Goal: Task Accomplishment & Management: Use online tool/utility

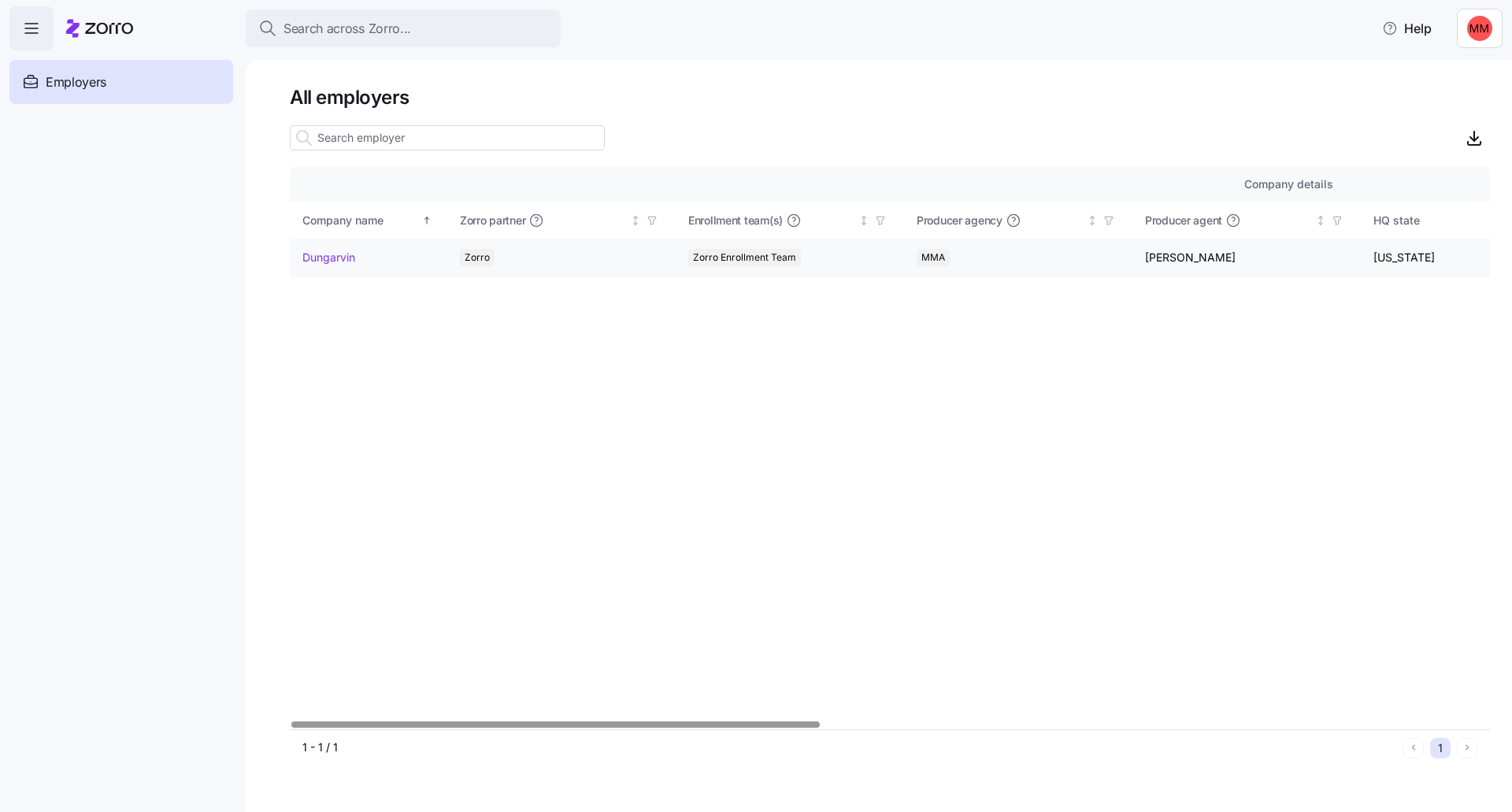
click at [340, 250] on link "Dungarvin" at bounding box center [328, 257] width 52 height 16
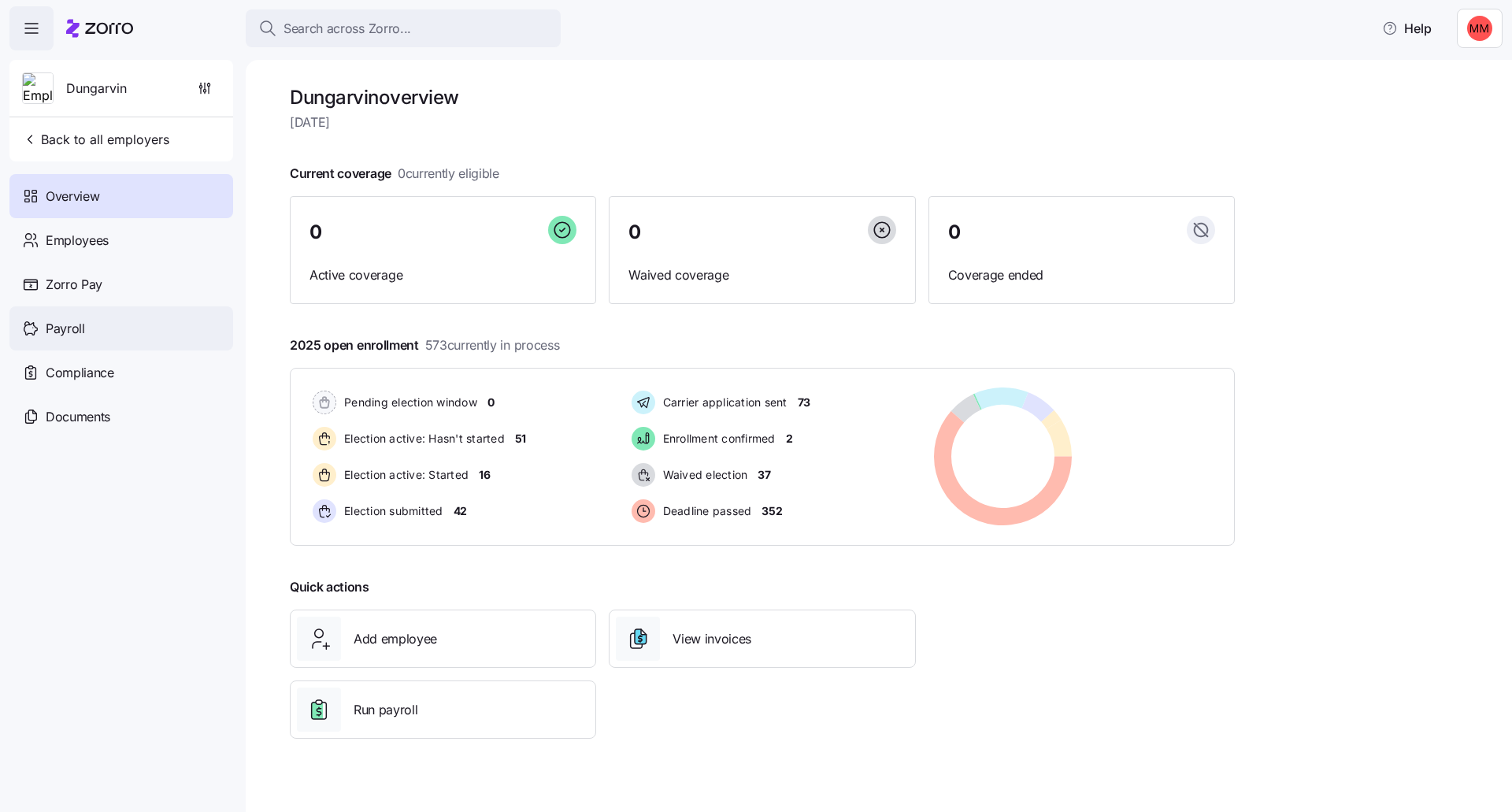
click at [84, 325] on span "Payroll" at bounding box center [65, 328] width 40 height 19
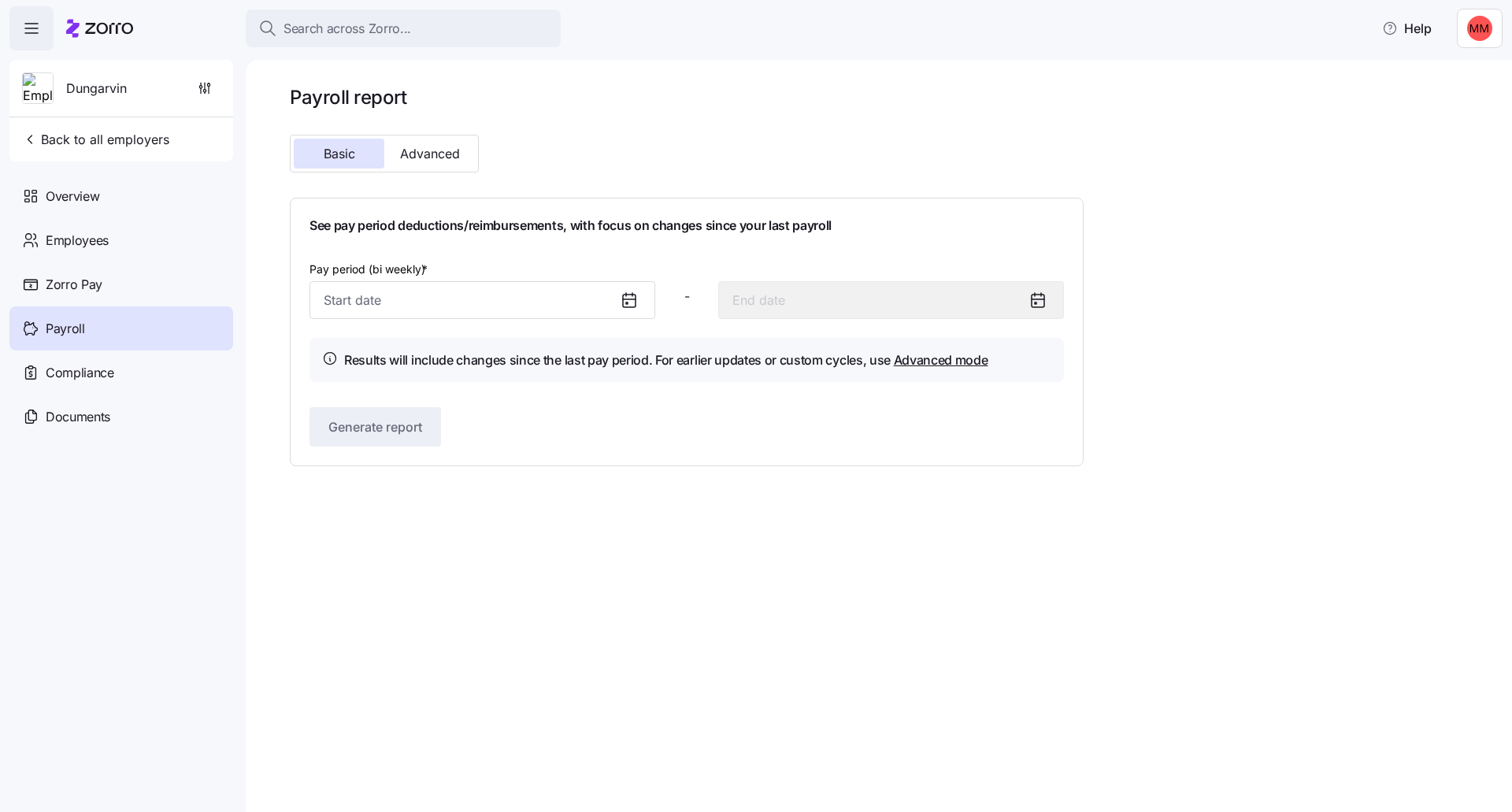
click at [637, 303] on icon at bounding box center [629, 300] width 19 height 19
click at [628, 299] on icon at bounding box center [629, 299] width 13 height 0
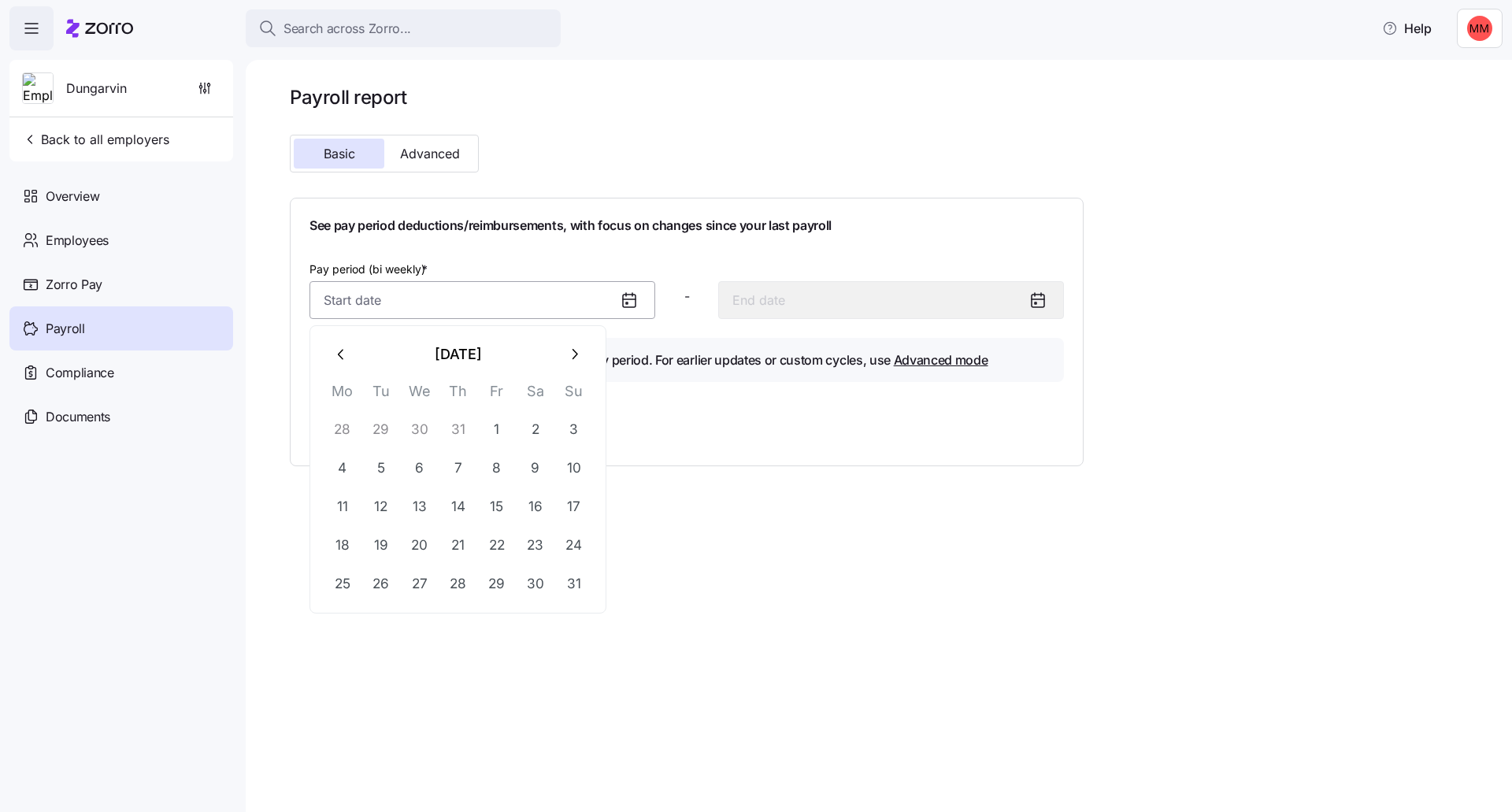
click at [392, 294] on input "Pay period (bi weekly) *" at bounding box center [482, 300] width 346 height 38
click at [504, 426] on button "1" at bounding box center [497, 429] width 38 height 38
type input "[DATE]"
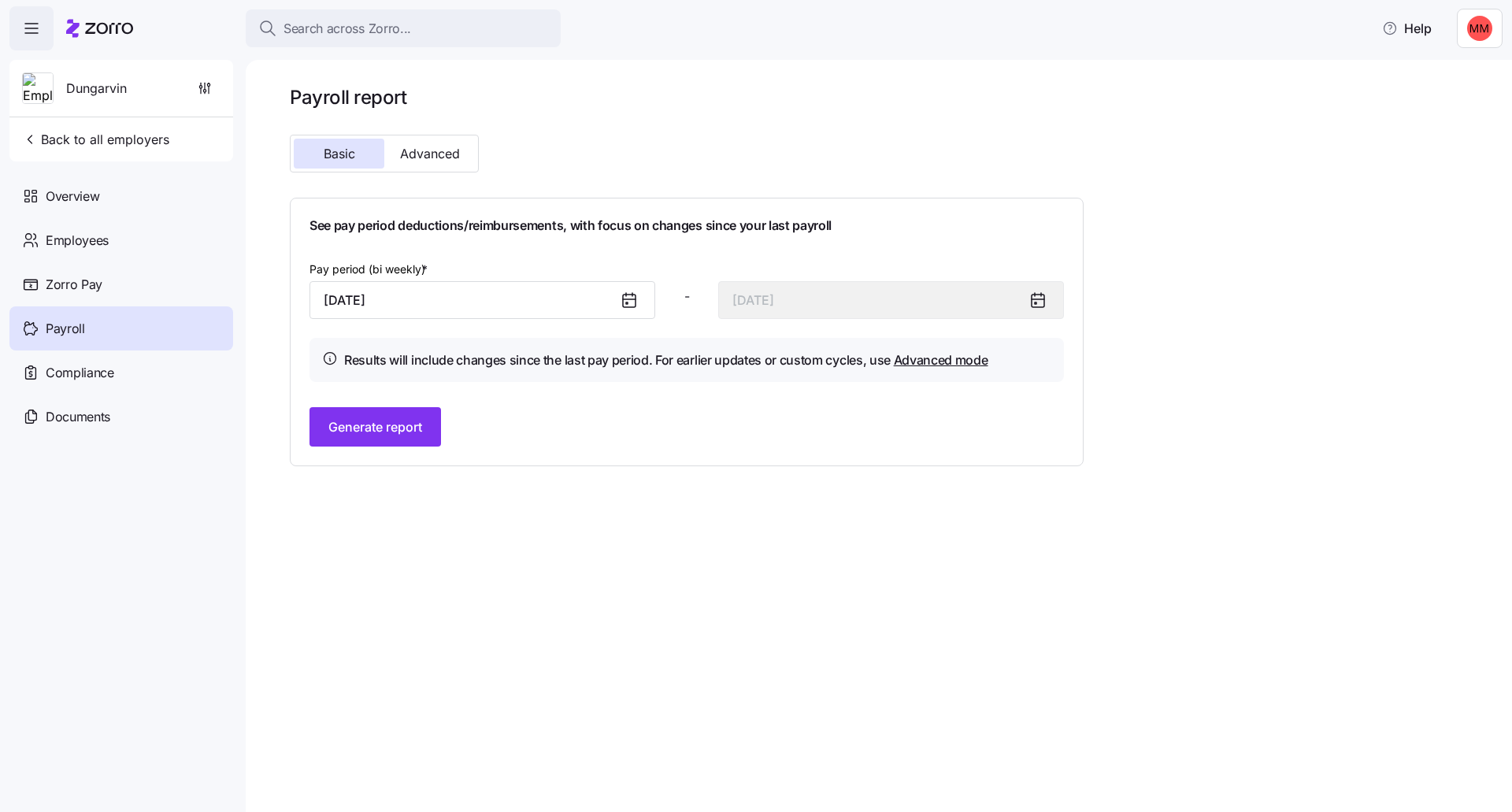
click at [632, 298] on icon at bounding box center [629, 300] width 19 height 19
click at [397, 292] on input "[DATE]" at bounding box center [482, 300] width 346 height 38
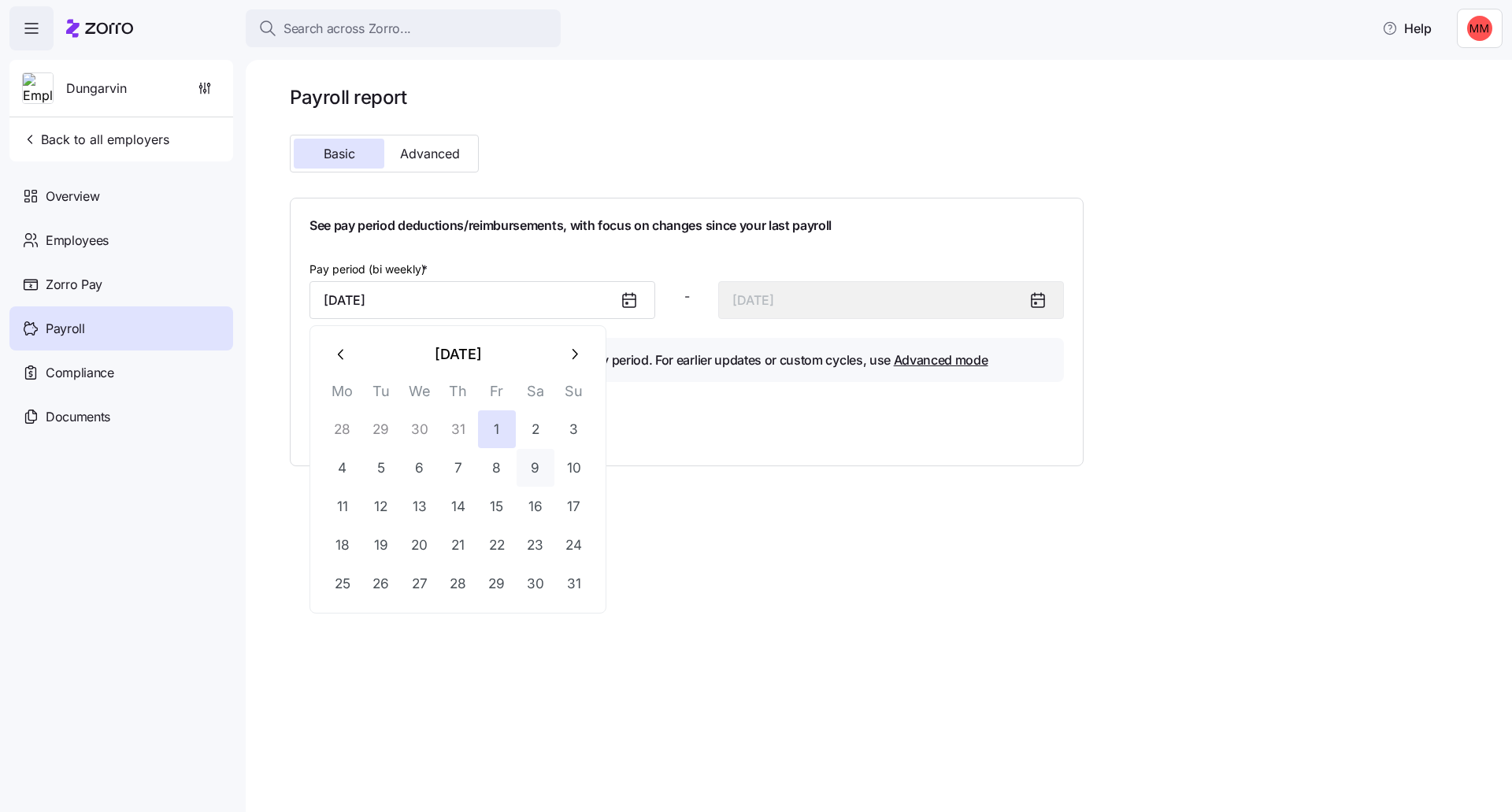
click at [536, 453] on button "9" at bounding box center [535, 467] width 38 height 38
type input "[DATE]"
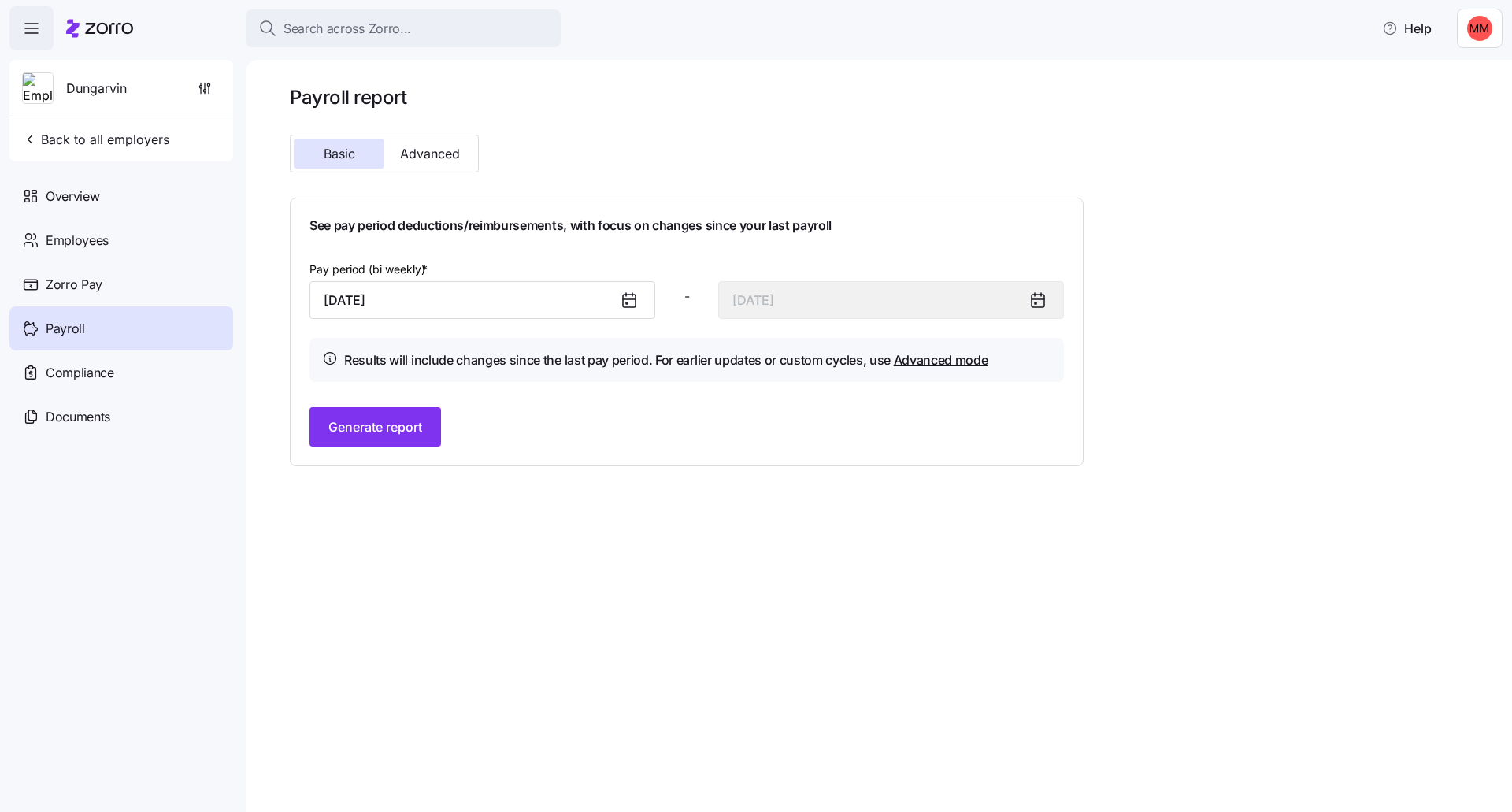
click at [629, 301] on icon at bounding box center [629, 300] width 19 height 19
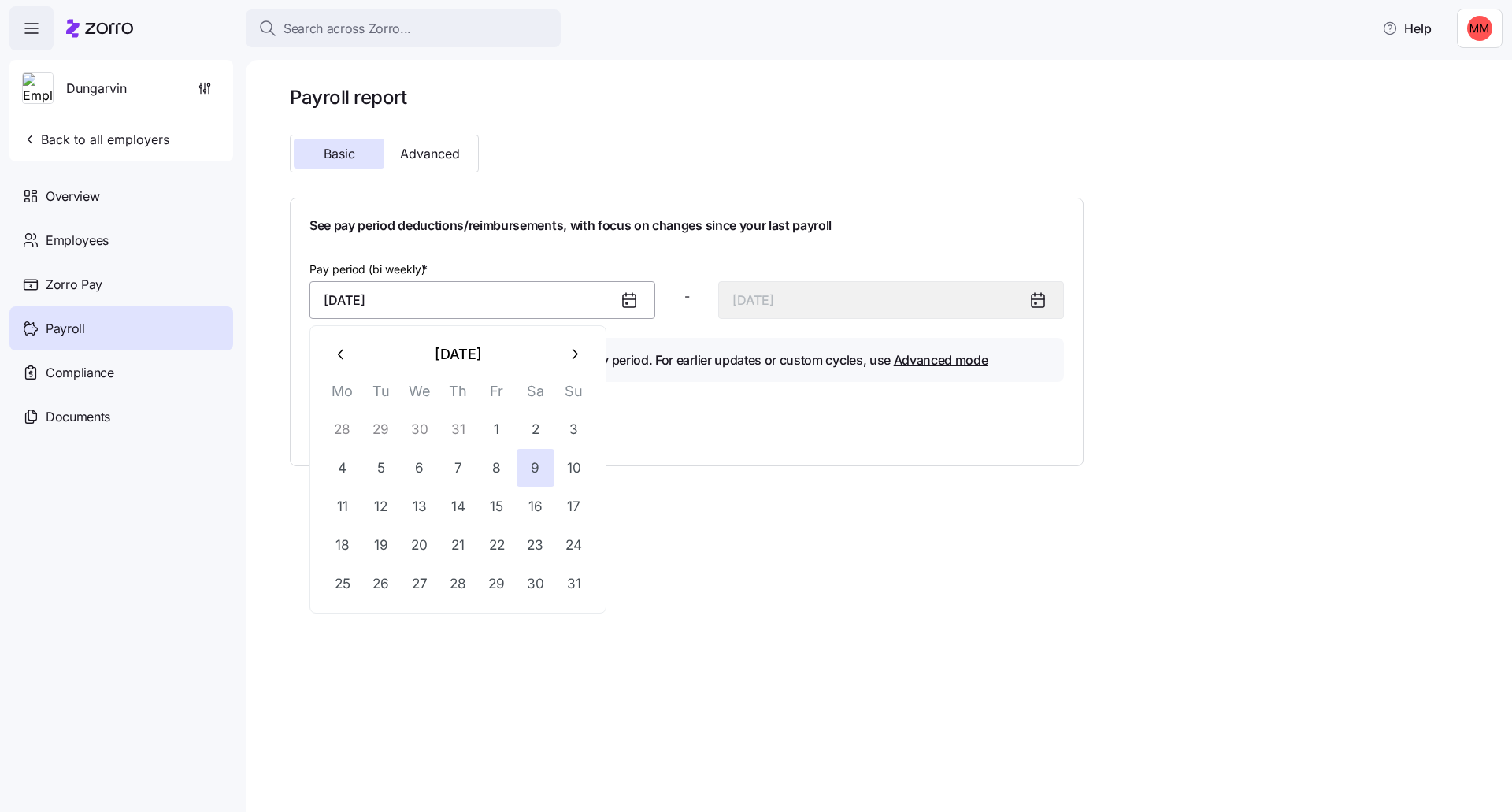
click at [420, 302] on input "[DATE]" at bounding box center [482, 300] width 346 height 38
click at [572, 361] on icon "button" at bounding box center [574, 354] width 17 height 17
click at [543, 429] on button "6" at bounding box center [535, 429] width 38 height 38
type input "[DATE]"
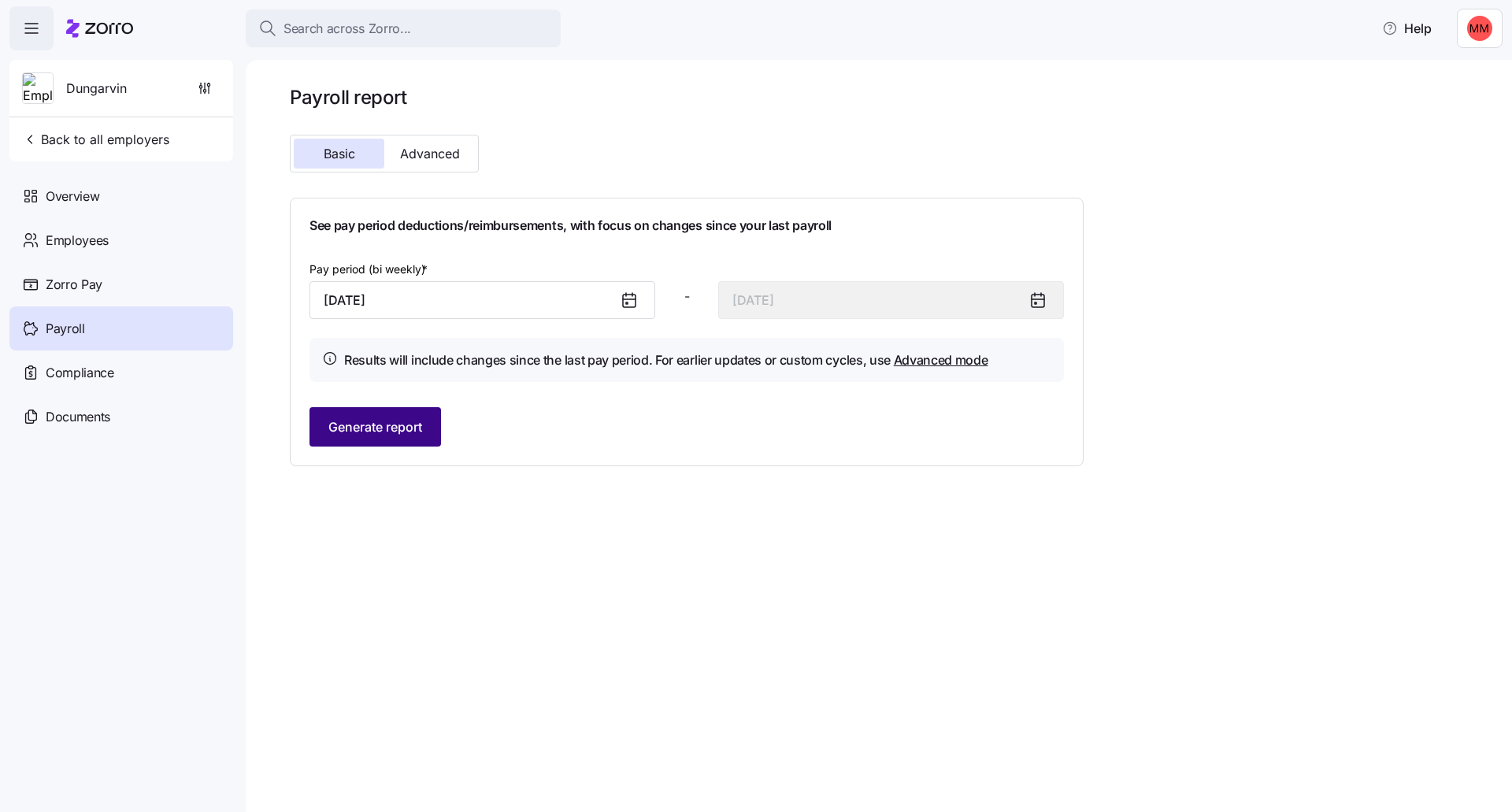
click at [396, 420] on span "Generate report" at bounding box center [375, 427] width 94 height 19
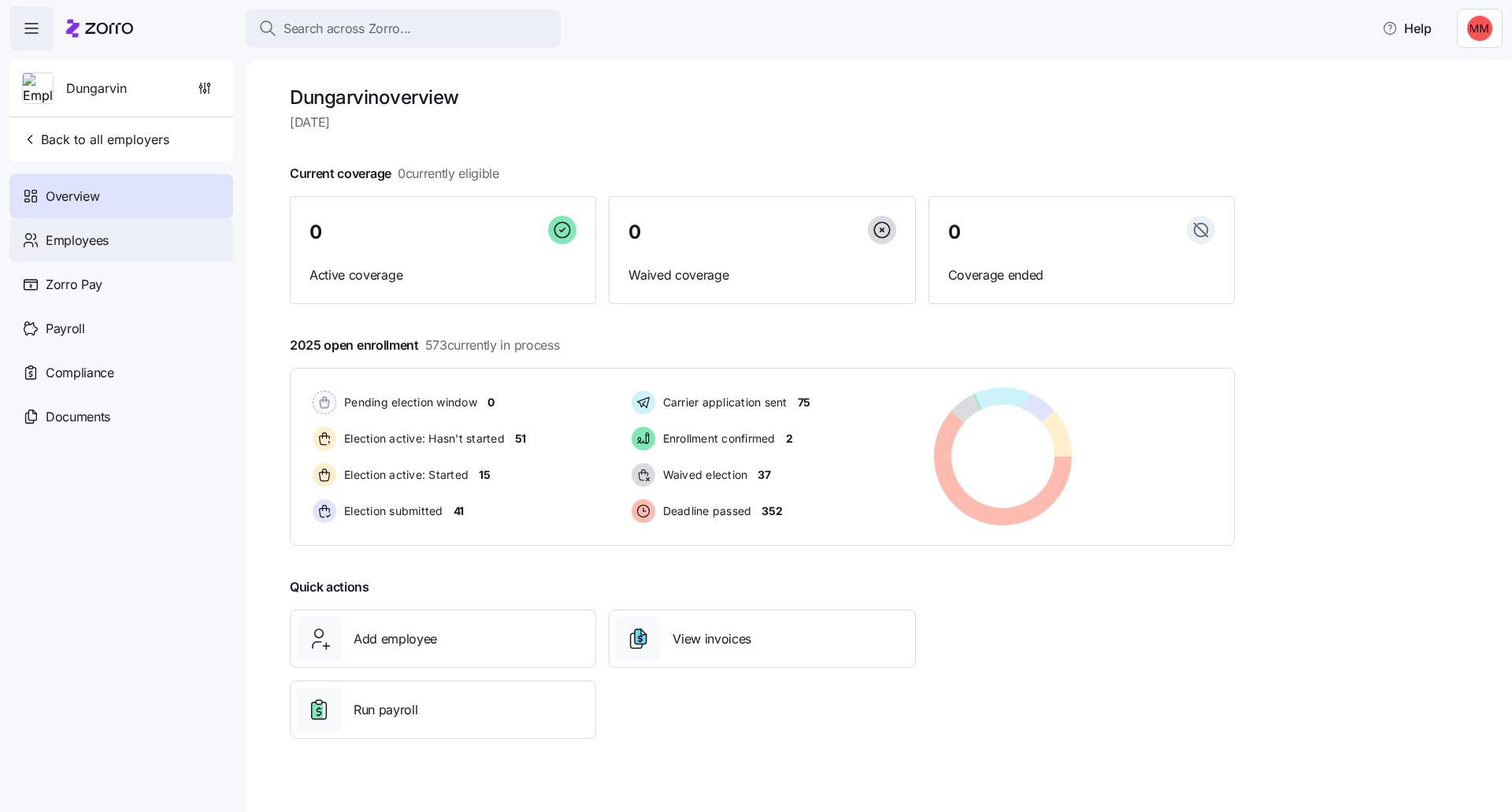
click at [91, 238] on span "Employees" at bounding box center [77, 240] width 63 height 19
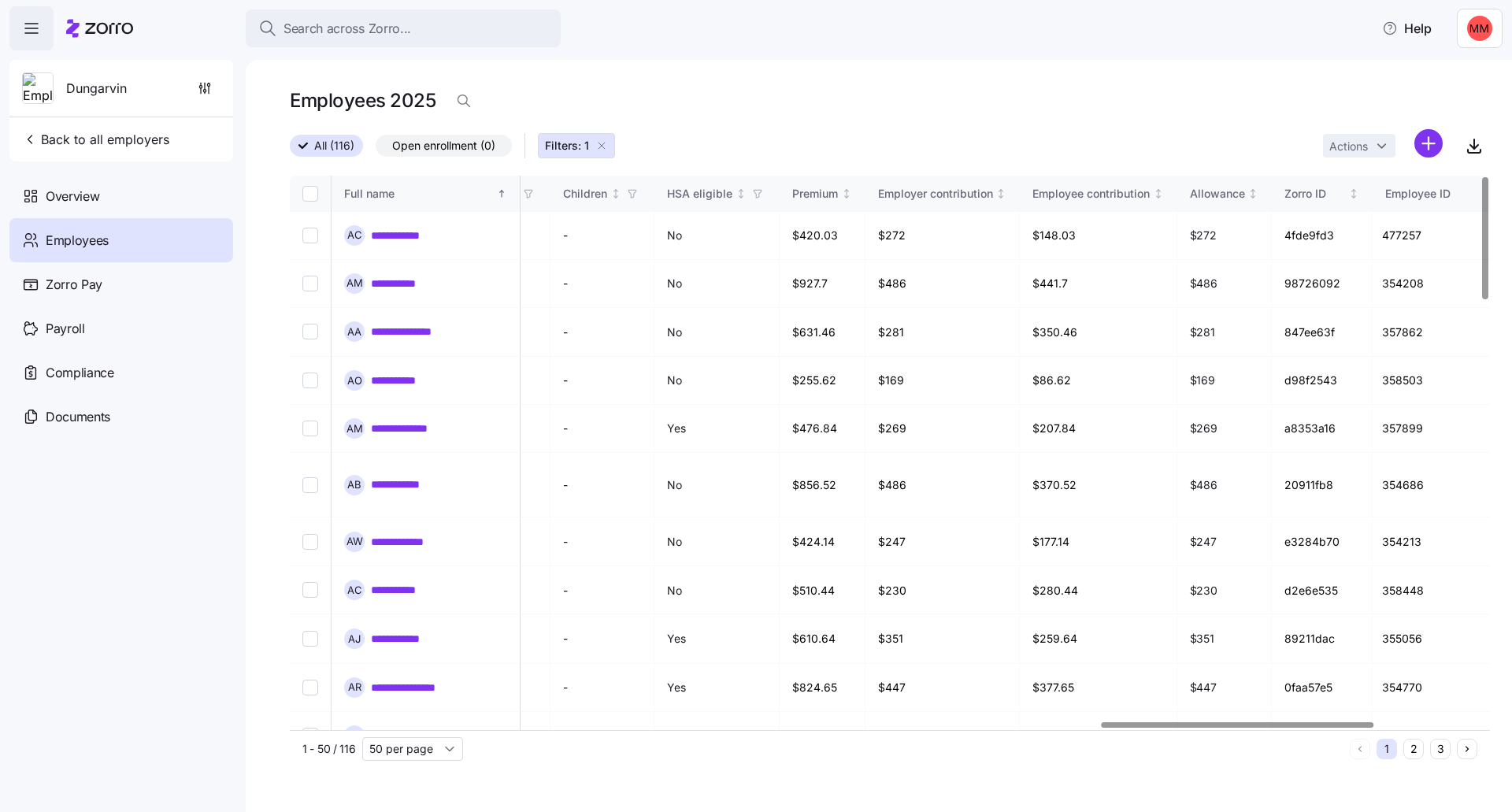
scroll to position [0, 3579]
click at [1359, 727] on div at bounding box center [1238, 725] width 271 height 6
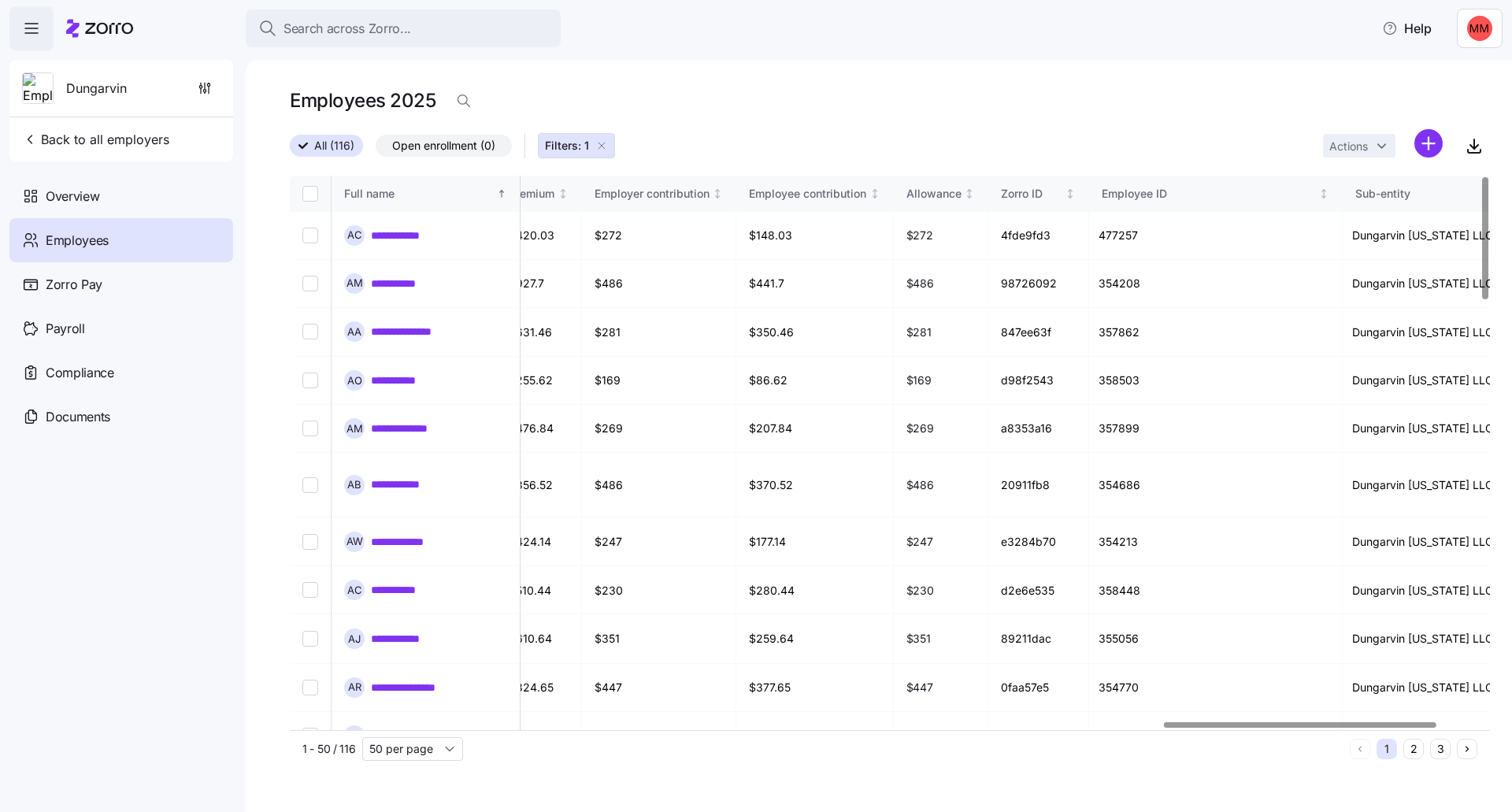
scroll to position [0, 3851]
click at [1402, 727] on div at bounding box center [1299, 725] width 271 height 6
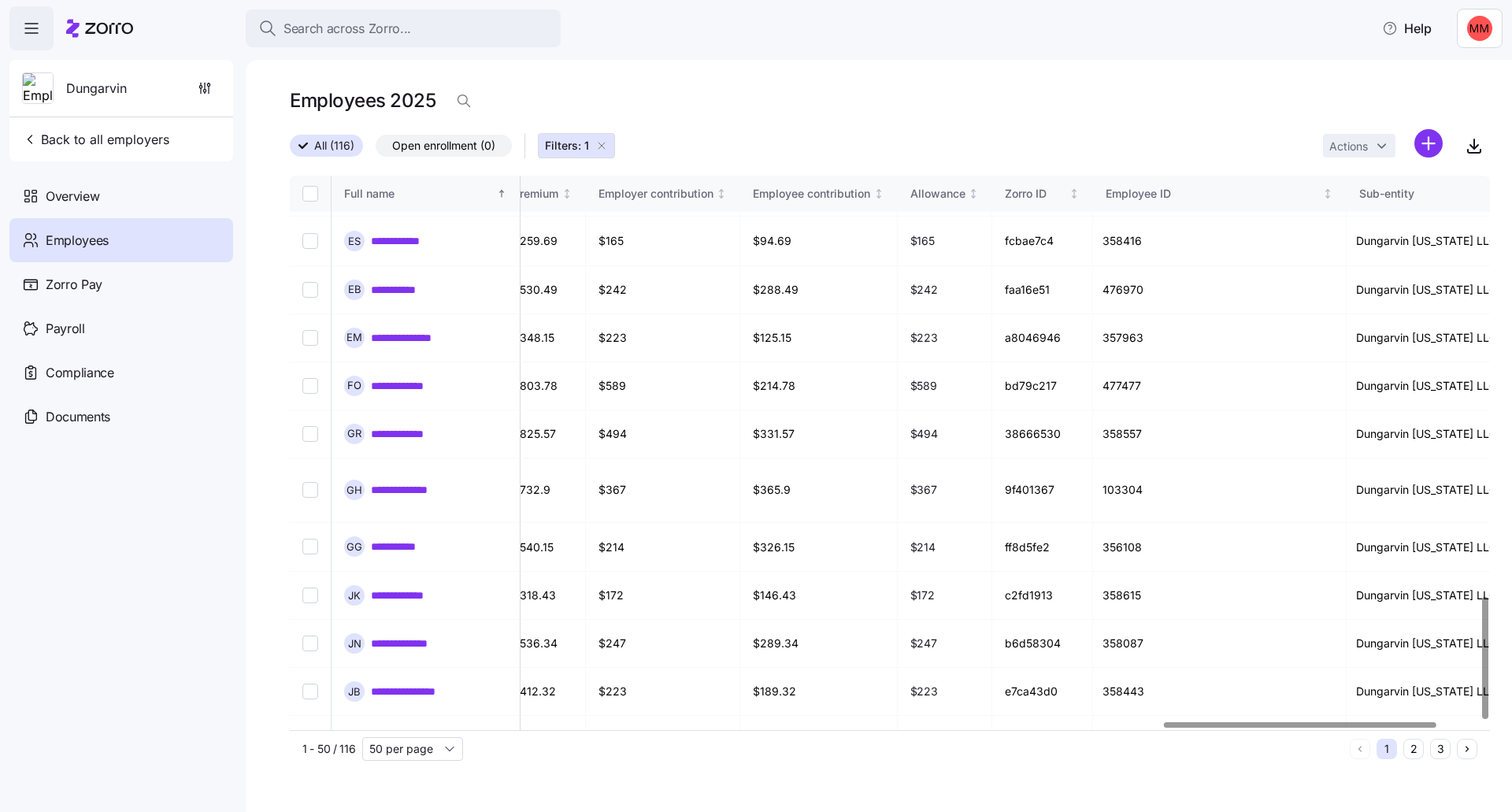
scroll to position [1907, 3851]
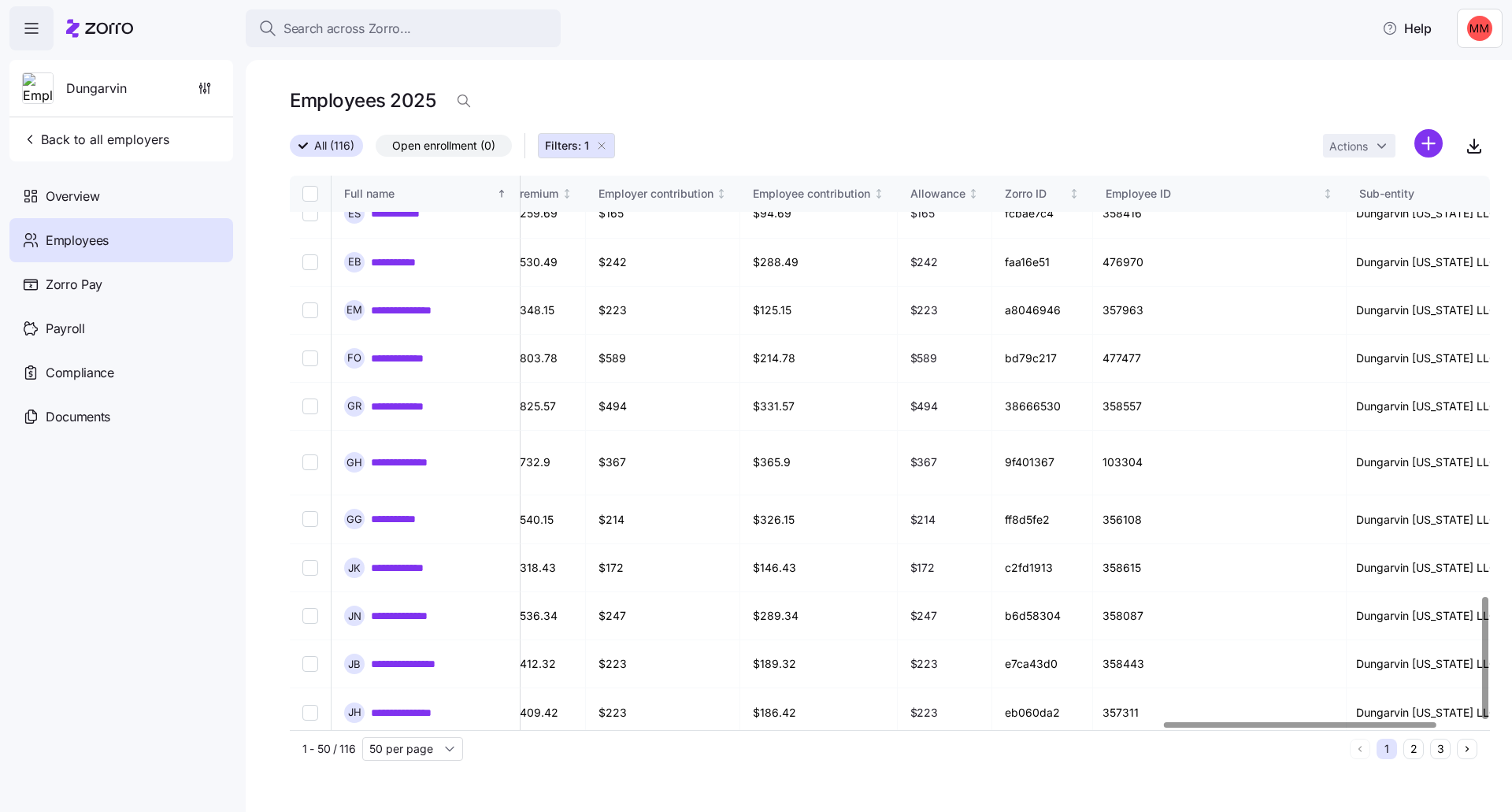
click at [1482, 719] on div at bounding box center [1484, 658] width 6 height 122
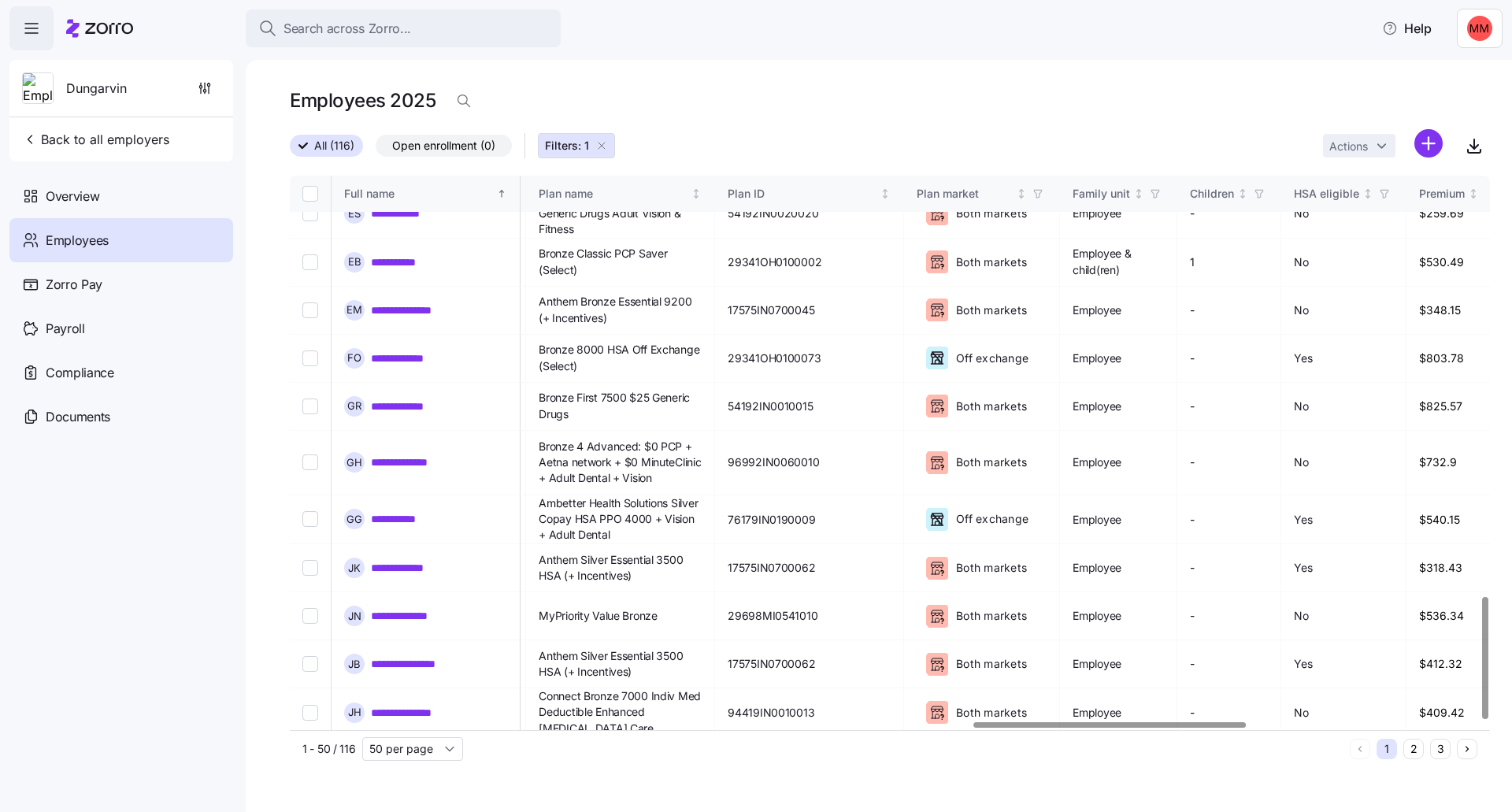
scroll to position [1907, 3022]
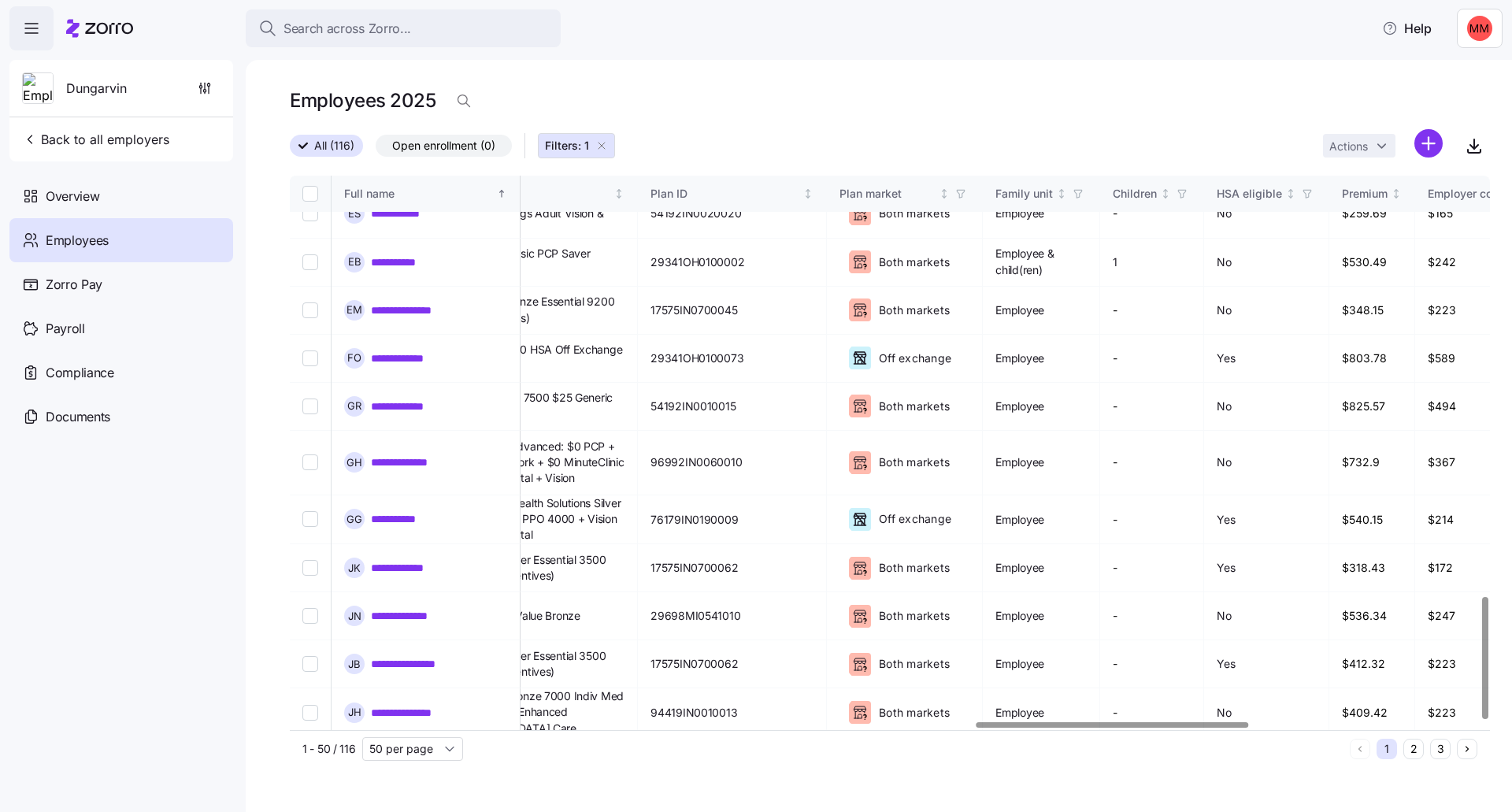
click at [1128, 722] on div at bounding box center [1112, 725] width 271 height 6
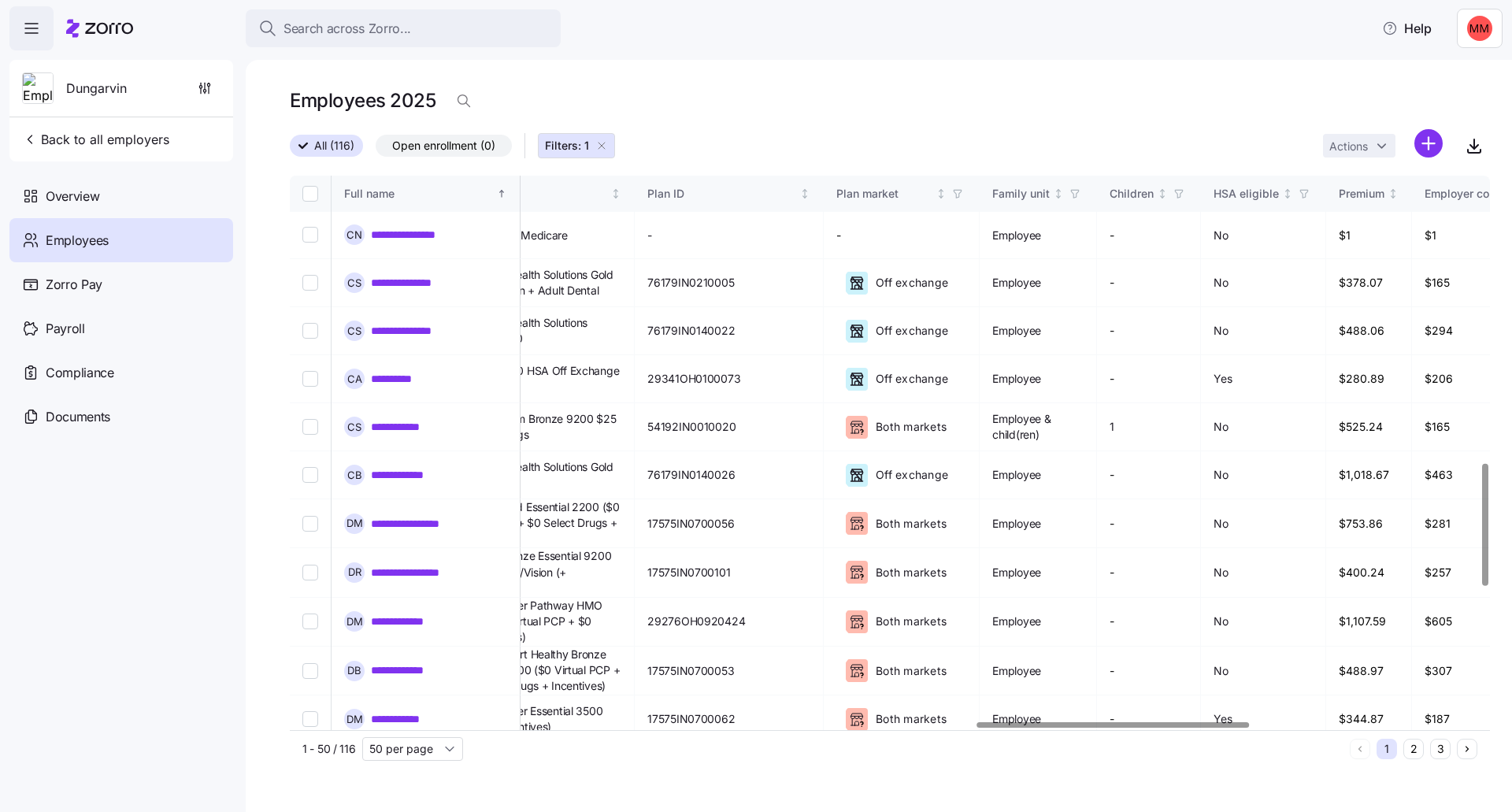
scroll to position [1199, 3025]
